Goal: Transaction & Acquisition: Purchase product/service

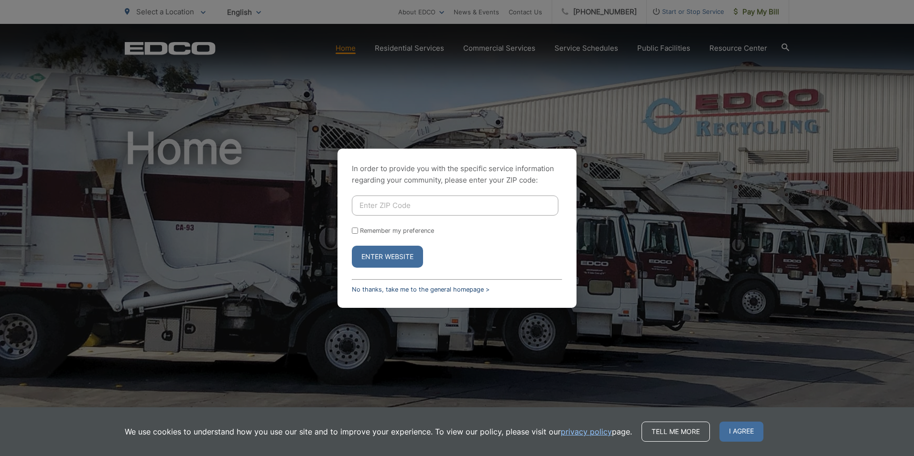
click at [416, 289] on link "No thanks, take me to the general homepage >" at bounding box center [421, 289] width 138 height 7
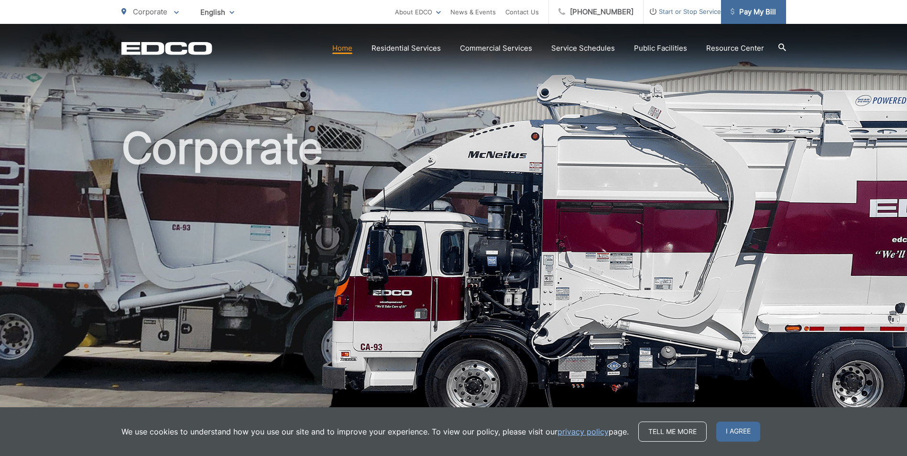
click at [756, 18] on link "Pay My Bill" at bounding box center [753, 12] width 65 height 24
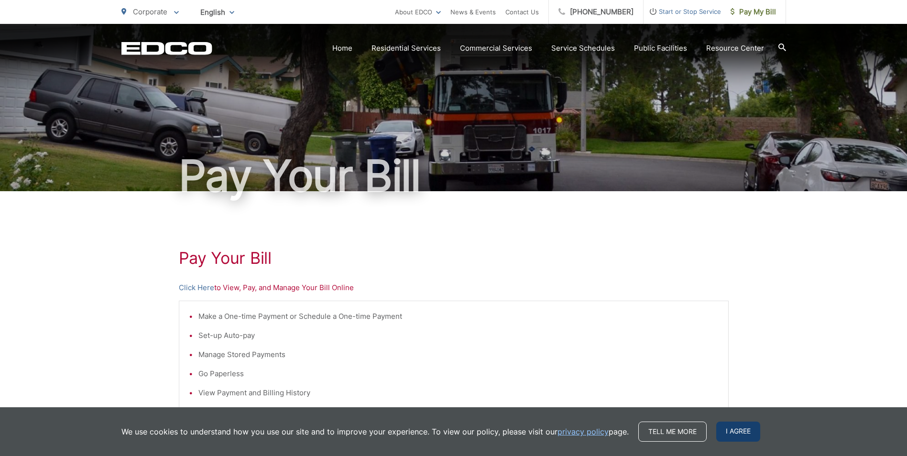
click at [744, 432] on span "I agree" at bounding box center [738, 432] width 44 height 20
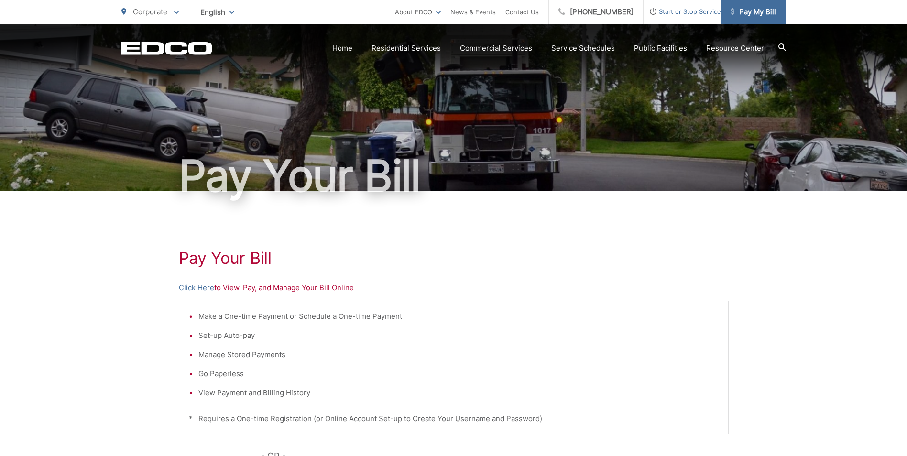
click at [747, 11] on span "Pay My Bill" at bounding box center [752, 11] width 45 height 11
click at [196, 285] on link "Click Here" at bounding box center [196, 287] width 35 height 11
